Goal: Transaction & Acquisition: Register for event/course

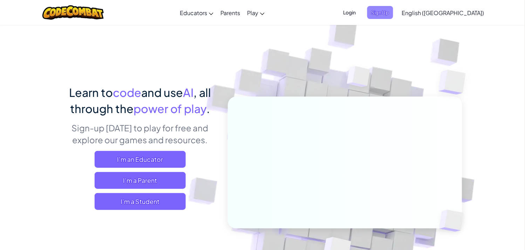
click at [394, 9] on span "Sign Up" at bounding box center [381, 12] width 26 height 13
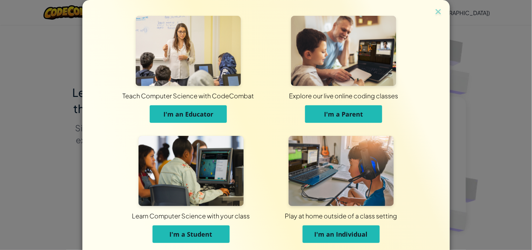
click at [153, 159] on img at bounding box center [191, 171] width 105 height 70
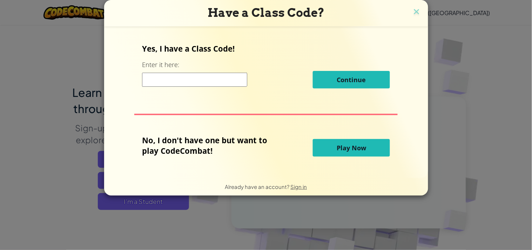
click at [235, 74] on input at bounding box center [194, 80] width 105 height 14
type input "DuckStopWord"
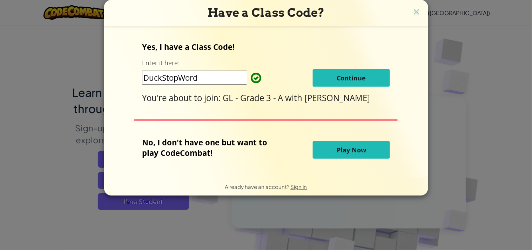
click at [339, 77] on span "Continue" at bounding box center [351, 78] width 29 height 8
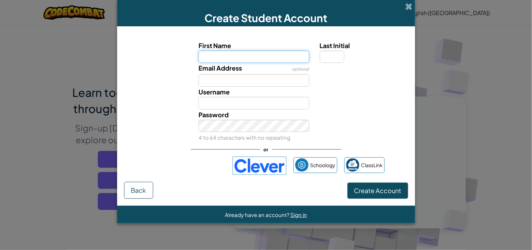
paste input "GLJOUDM"
type input "GLJOUD"
click at [330, 55] on input "Last Initial" at bounding box center [332, 57] width 25 height 13
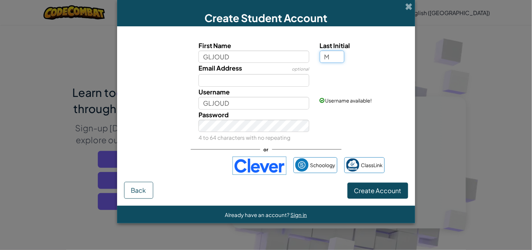
type input "M"
type input "GLJOUDM"
click at [348, 182] on button "Create Account" at bounding box center [378, 190] width 61 height 16
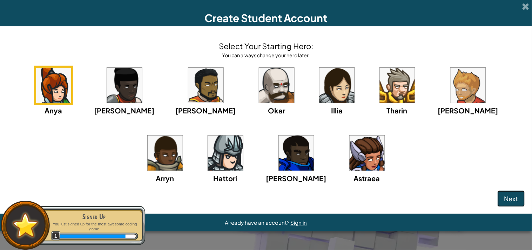
click button "Next" at bounding box center [511, 198] width 27 height 16
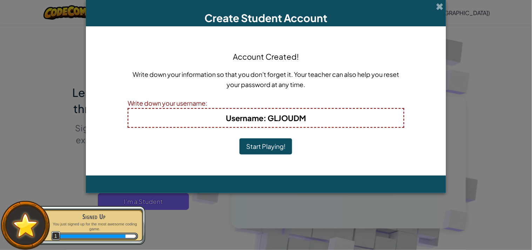
click at [240, 138] on button "Start Playing!" at bounding box center [266, 146] width 53 height 16
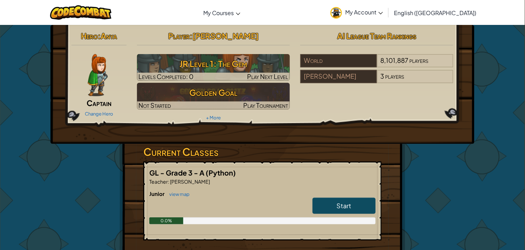
click at [383, 11] on span "My Account" at bounding box center [365, 11] width 38 height 7
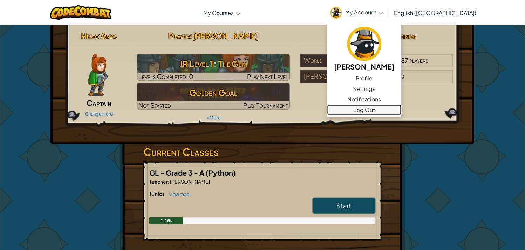
click at [384, 106] on link "Log Out" at bounding box center [365, 110] width 74 height 11
